Goal: Transaction & Acquisition: Purchase product/service

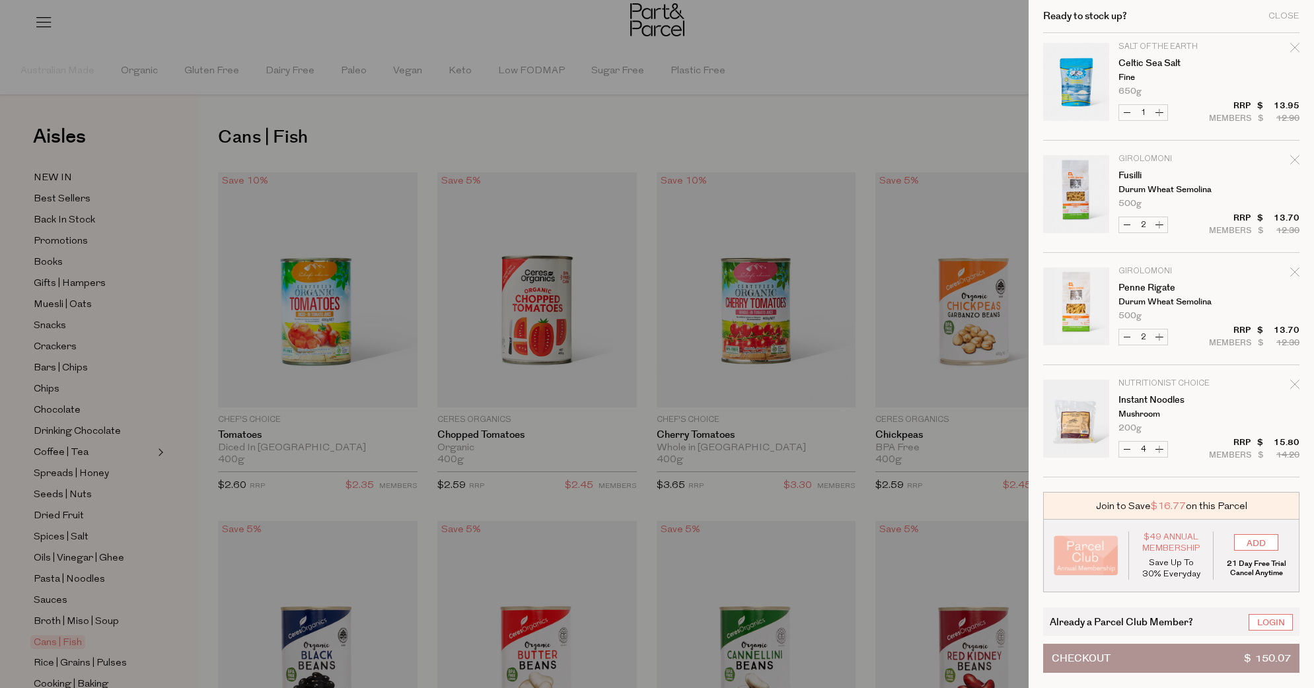
scroll to position [678, 0]
click at [1293, 386] on icon "Remove Instant Noodles" at bounding box center [1294, 384] width 9 height 9
type input "Add Membership"
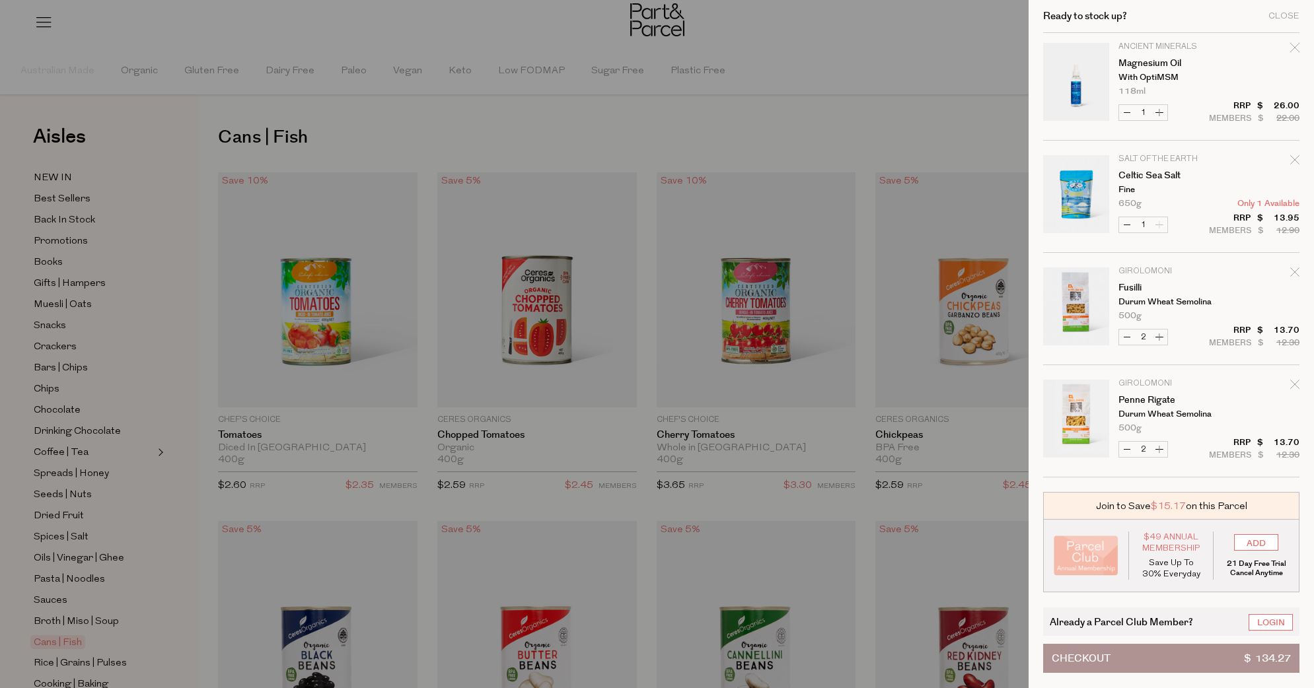
scroll to position [566, 0]
click at [1162, 339] on button "Increase Fusilli" at bounding box center [1159, 337] width 16 height 15
type input "3"
click at [1161, 447] on button "Increase Penne Rigate" at bounding box center [1159, 449] width 16 height 15
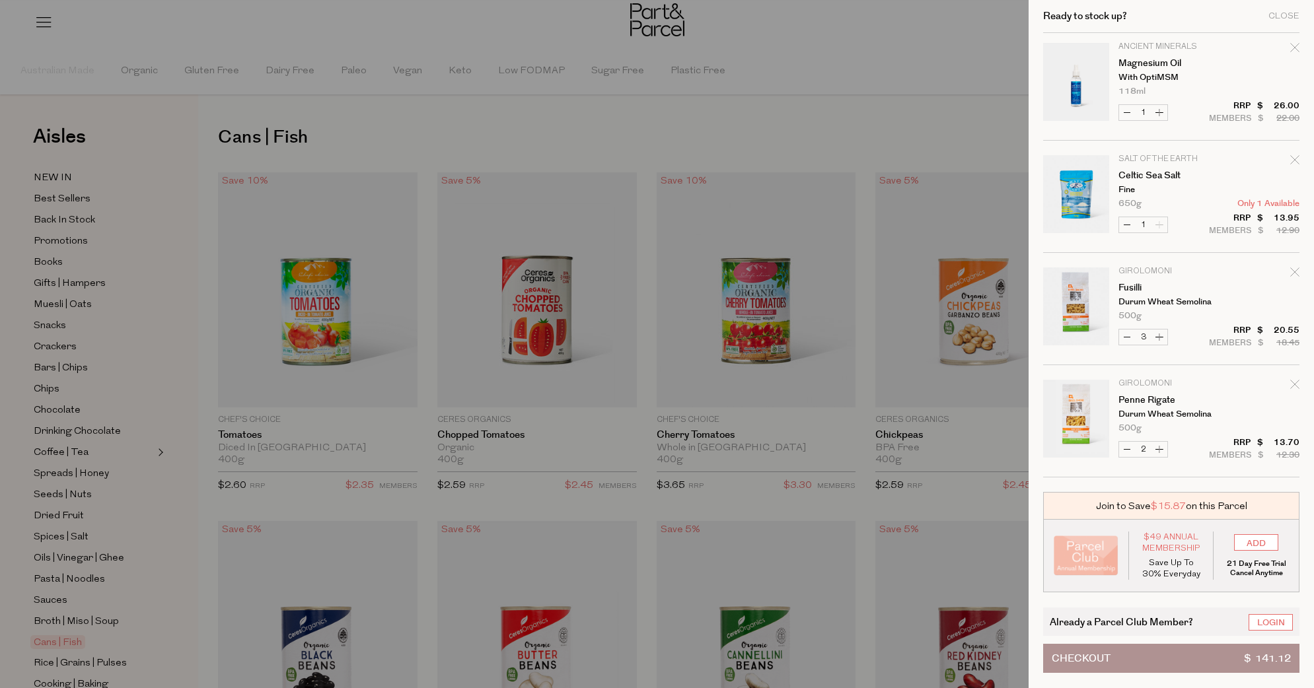
type input "3"
click at [1154, 342] on button "Increase Fusilli" at bounding box center [1159, 337] width 16 height 15
type input "4"
click at [1161, 451] on button "Increase Penne Rigate" at bounding box center [1159, 449] width 16 height 15
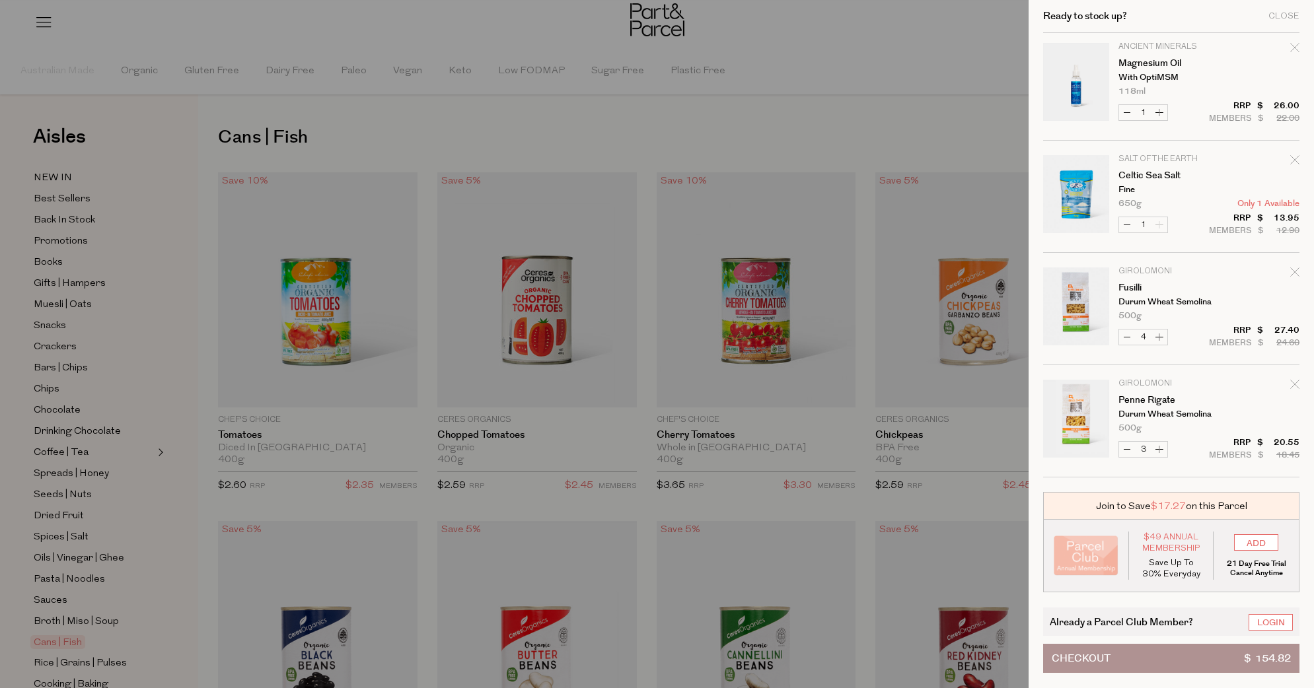
type input "4"
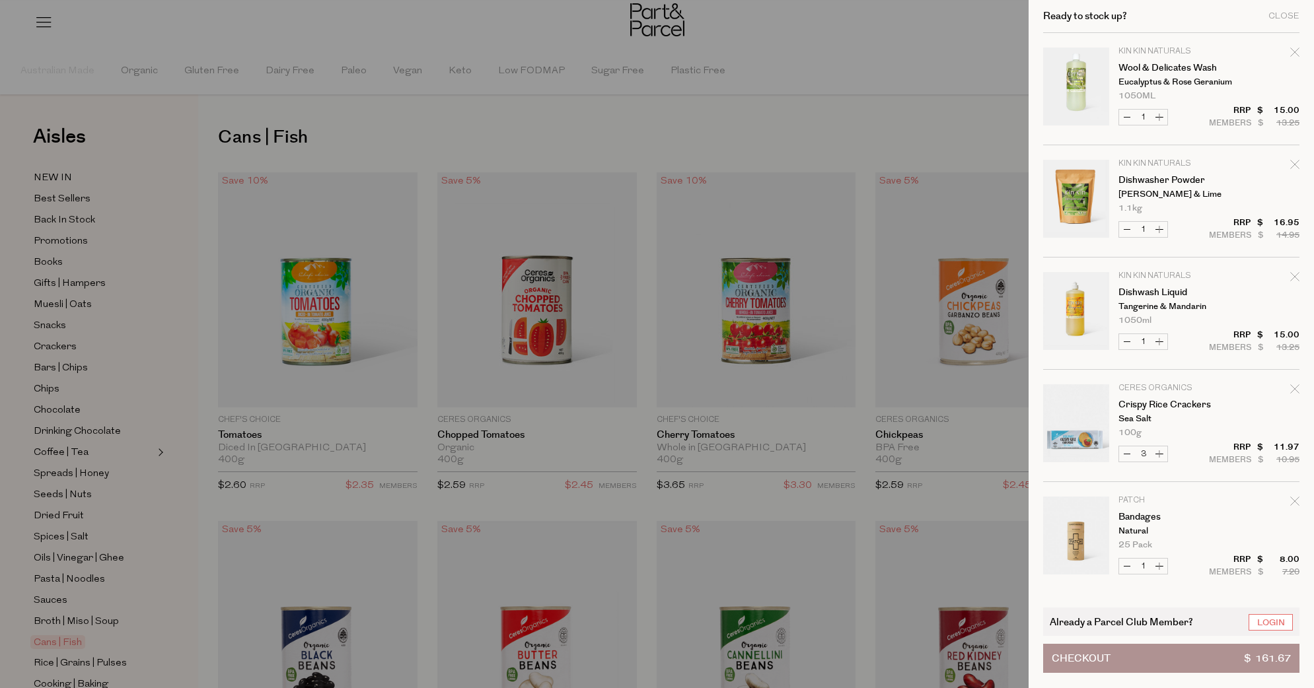
click at [1161, 451] on button "Increase Crispy Rice Crackers" at bounding box center [1159, 454] width 16 height 15
type input "4"
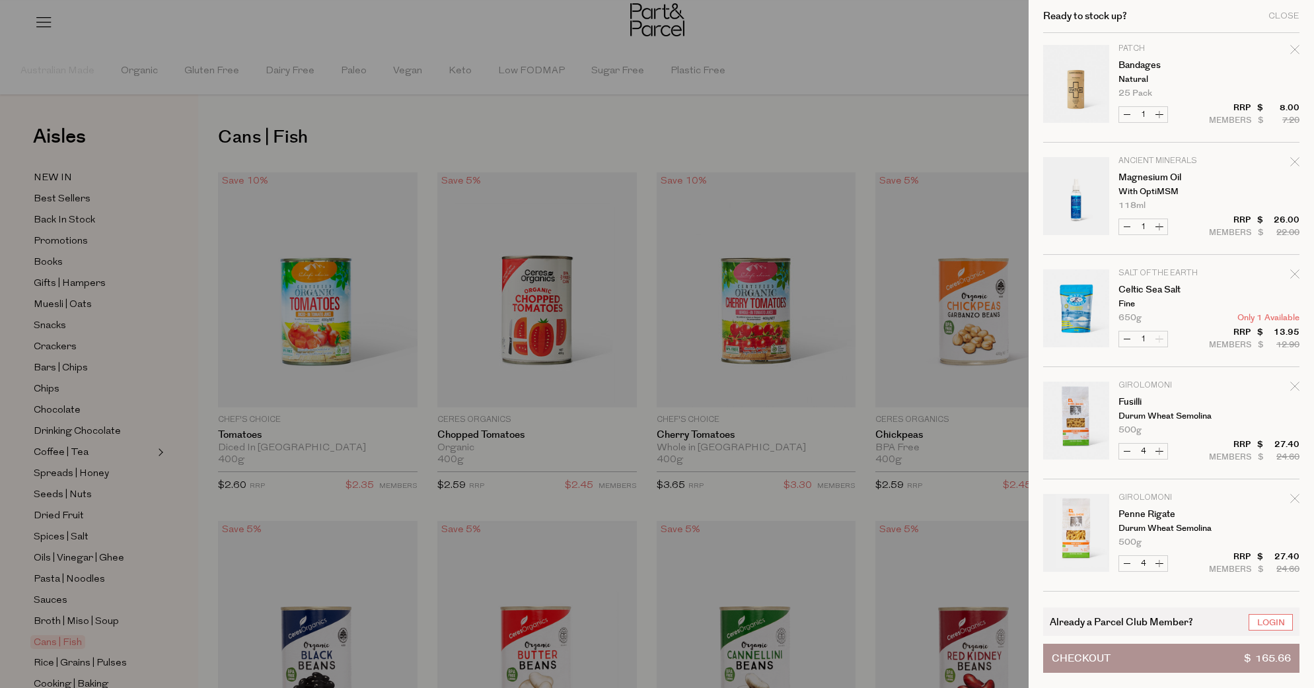
scroll to position [433, 0]
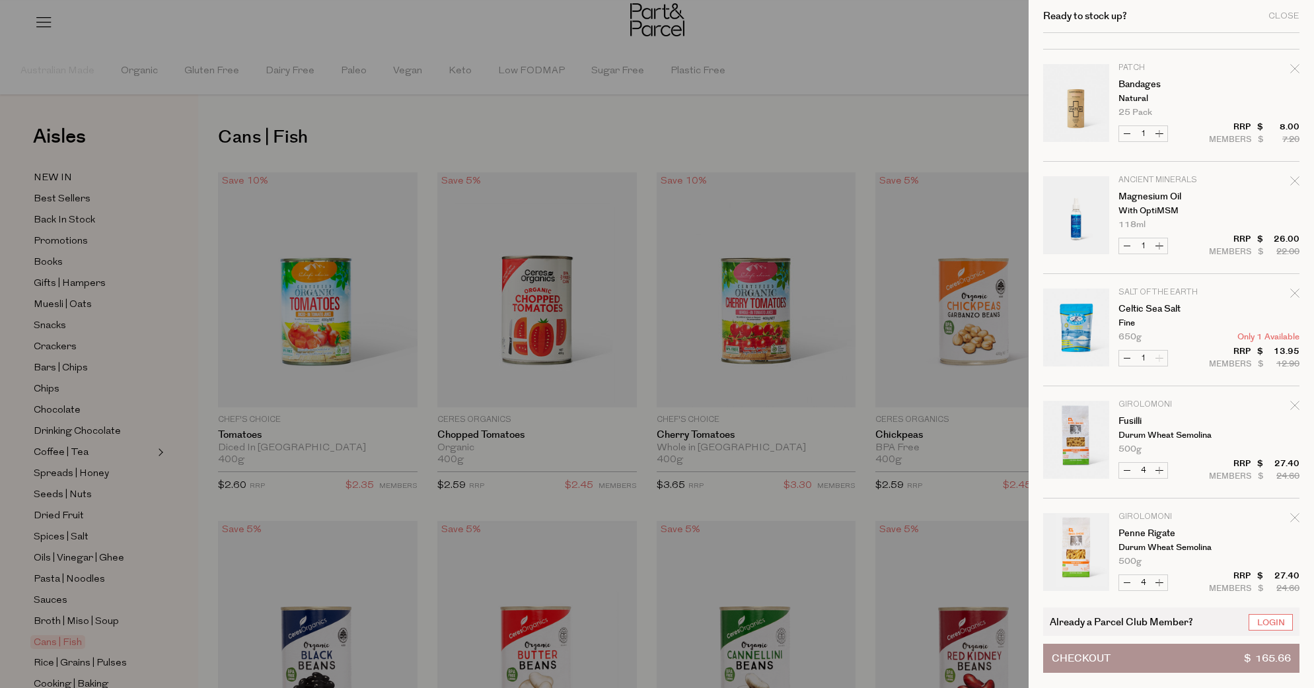
click at [1128, 357] on button "Decrease Celtic Sea Salt" at bounding box center [1127, 358] width 16 height 15
type input "0"
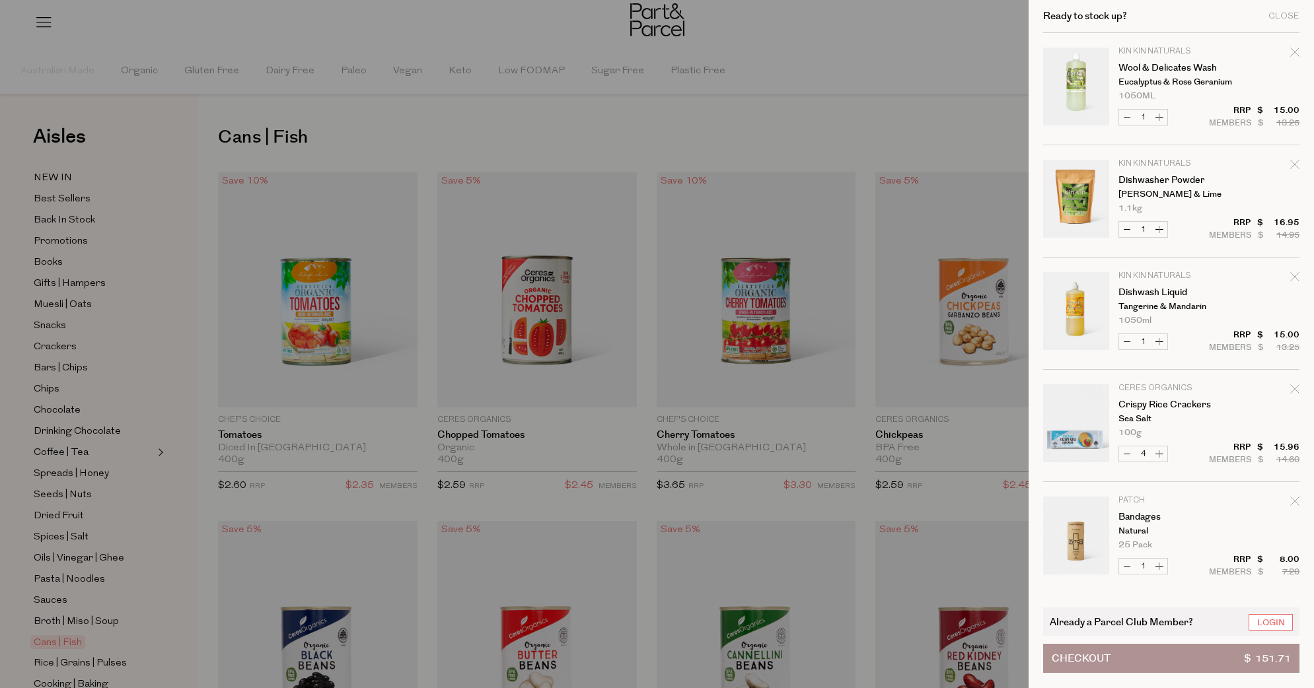
scroll to position [0, 0]
click at [1285, 16] on div "Close" at bounding box center [1283, 16] width 31 height 9
